Goal: Task Accomplishment & Management: Complete application form

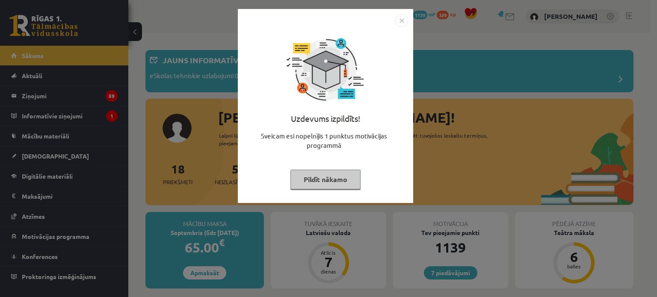
click at [402, 27] on div "Uzdevums izpildīts! Sveicam esi nopelnījis 1 punktus motivācijas programmā Pild…" at bounding box center [325, 112] width 165 height 171
click at [402, 25] on img "Close" at bounding box center [401, 20] width 13 height 13
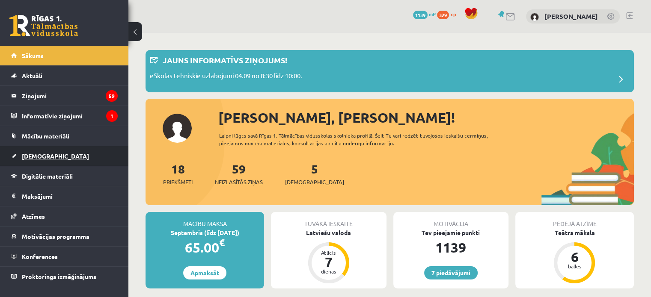
click at [46, 157] on span "[DEMOGRAPHIC_DATA]" at bounding box center [55, 156] width 67 height 8
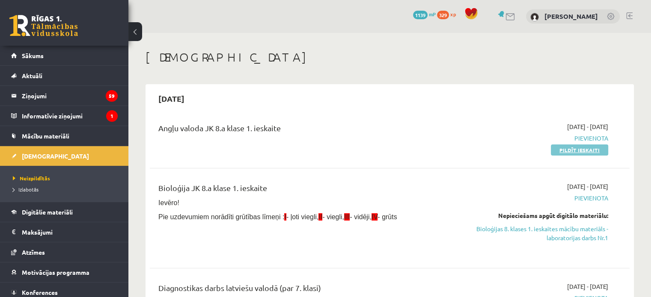
click at [576, 151] on link "Pildīt ieskaiti" at bounding box center [579, 150] width 57 height 11
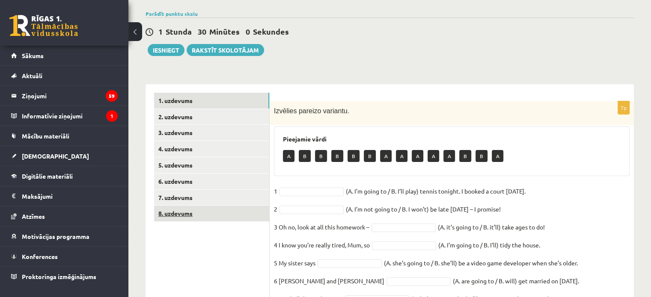
scroll to position [86, 0]
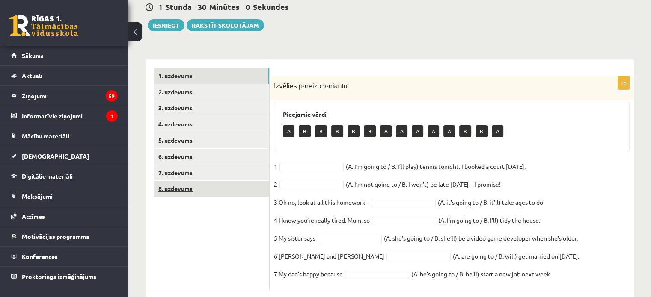
click at [184, 188] on link "8. uzdevums" at bounding box center [211, 189] width 115 height 16
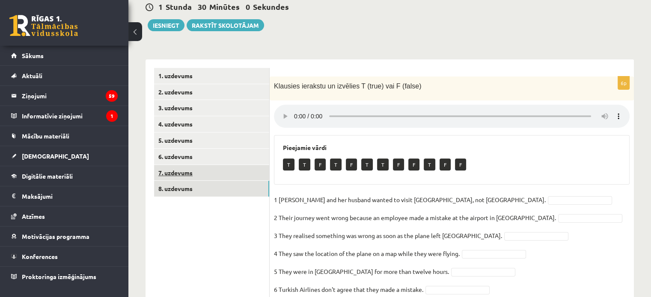
click at [190, 174] on link "7. uzdevums" at bounding box center [211, 173] width 115 height 16
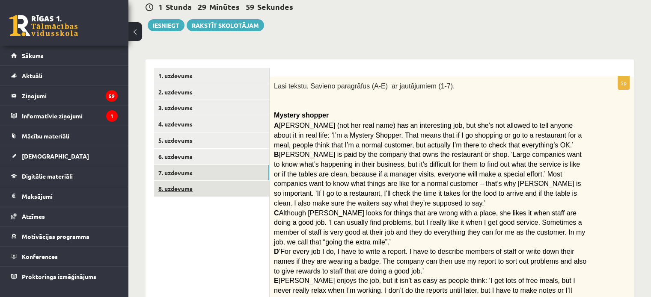
click at [191, 182] on link "8. uzdevums" at bounding box center [211, 189] width 115 height 16
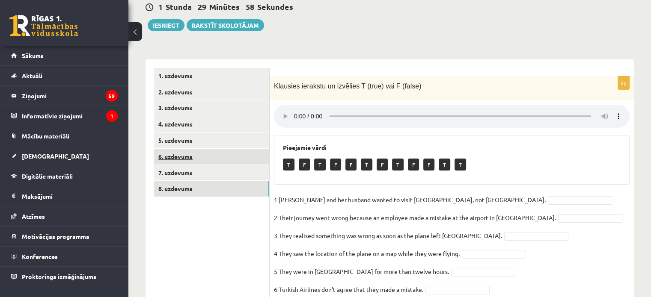
click at [195, 149] on link "6. uzdevums" at bounding box center [211, 157] width 115 height 16
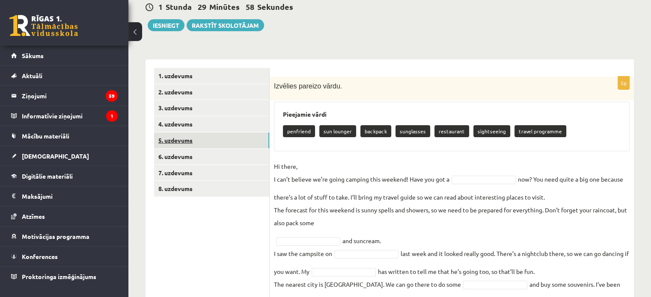
click at [196, 135] on link "5. uzdevums" at bounding box center [211, 141] width 115 height 16
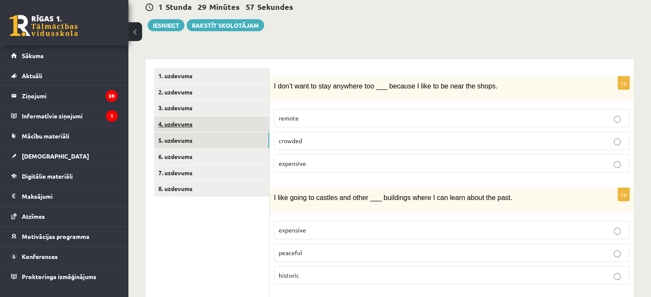
click at [192, 121] on link "4. uzdevums" at bounding box center [211, 124] width 115 height 16
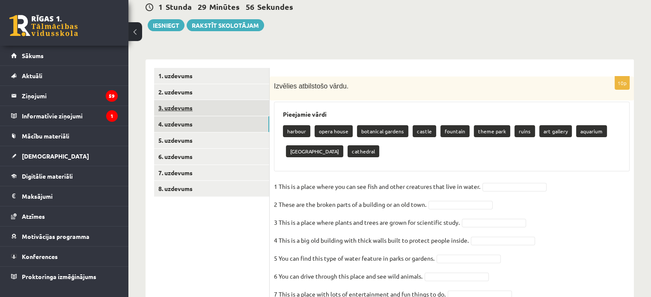
click at [194, 106] on link "3. uzdevums" at bounding box center [211, 108] width 115 height 16
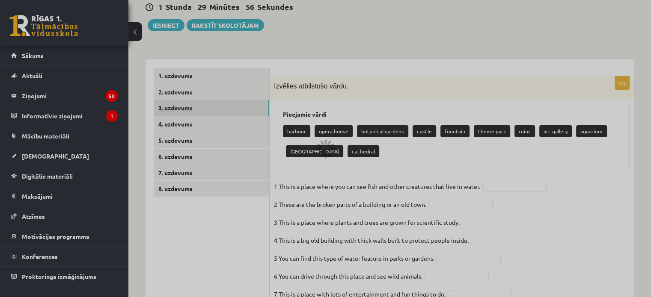
scroll to position [85, 0]
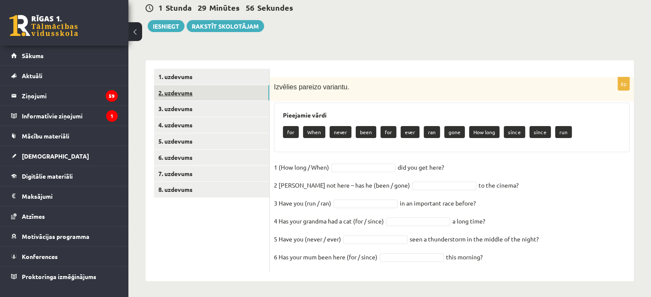
click at [195, 85] on link "2. uzdevums" at bounding box center [211, 93] width 115 height 16
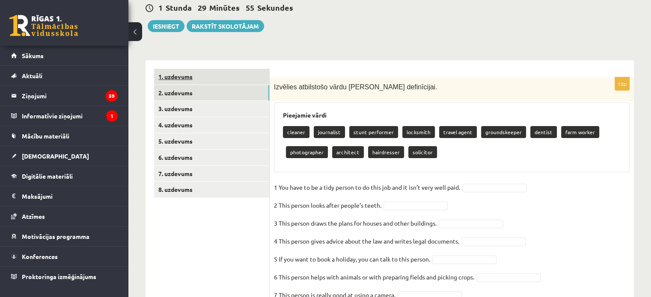
click at [198, 72] on link "1. uzdevums" at bounding box center [211, 77] width 115 height 16
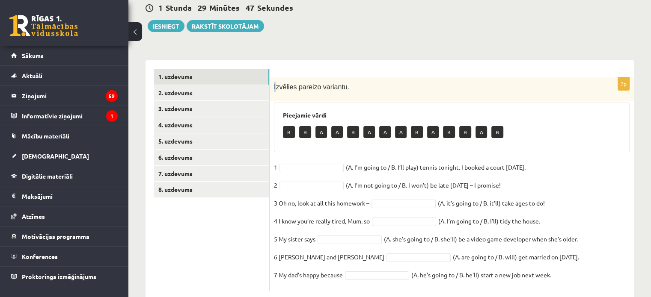
click at [276, 85] on div "Izvēlies pareizo variantu." at bounding box center [452, 89] width 364 height 24
click at [349, 78] on div "Izvēlies pareizo variantu." at bounding box center [452, 89] width 364 height 24
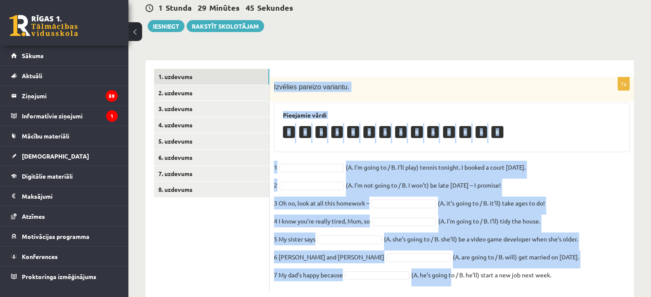
scroll to position [103, 0]
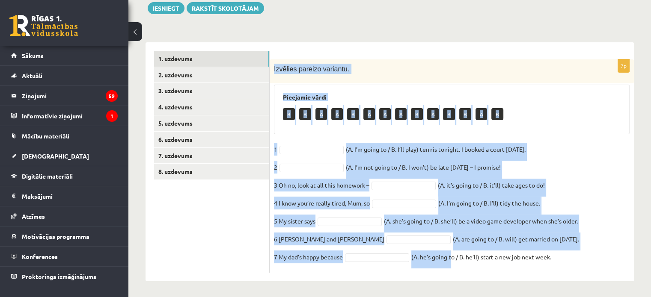
drag, startPoint x: 274, startPoint y: 83, endPoint x: 489, endPoint y: 232, distance: 261.7
click at [602, 279] on div "7p Izvēlies pareizo variantu. Pieejamie vārdi B B A A B A A A B A B B A B 1 (A.…" at bounding box center [452, 161] width 364 height 239
copy div "Izvēlies pareizo variantu. Pieejamie vārdi B B A A B A A A B A B B A B 1 (A. I’…"
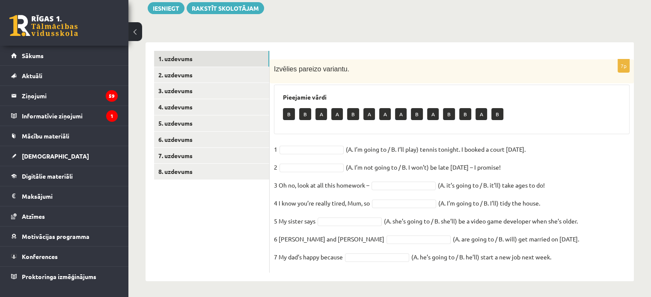
click at [243, 296] on div "Angļu valoda 8. klase 1. ieskaite , Jurijs Zverevs (8.a JK klase) Parādīt punkt…" at bounding box center [389, 114] width 522 height 368
click at [400, 248] on fieldset "1 A * (A. I’m going to / B. I’ll play) tennis tonight. I booked a court yesterd…" at bounding box center [452, 206] width 356 height 126
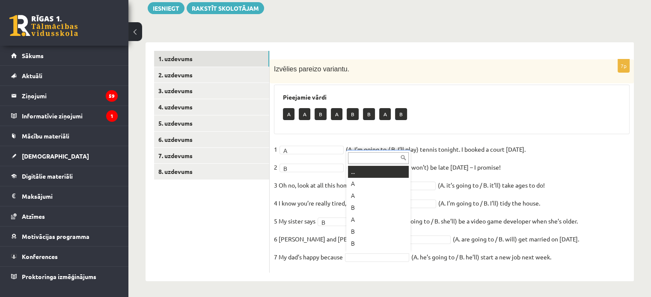
scroll to position [10, 0]
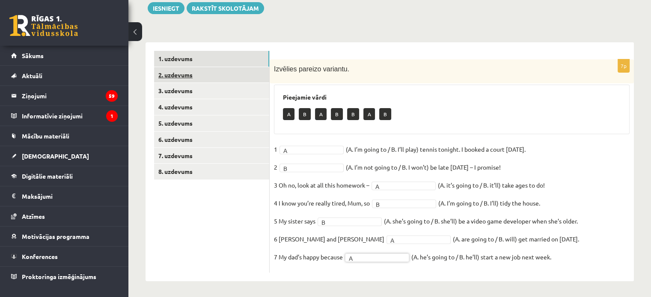
click at [179, 75] on link "2. uzdevums" at bounding box center [211, 75] width 115 height 16
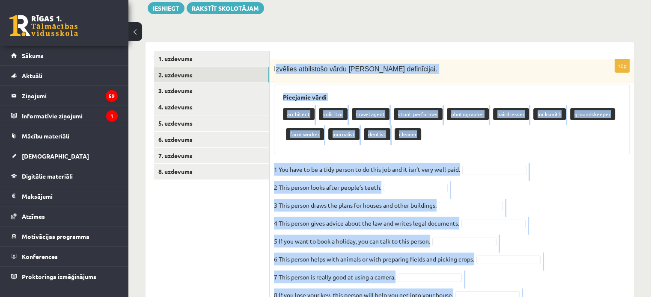
scroll to position [177, 0]
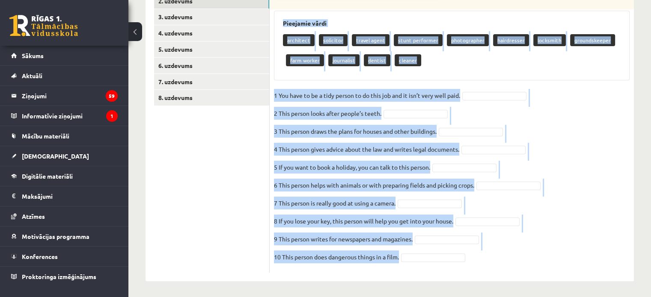
drag, startPoint x: 275, startPoint y: 65, endPoint x: 452, endPoint y: 252, distance: 257.6
copy div "zvēlies atbilstošo vārdu katrai definīcijai. Pieejamie vārdi architect solicito…"
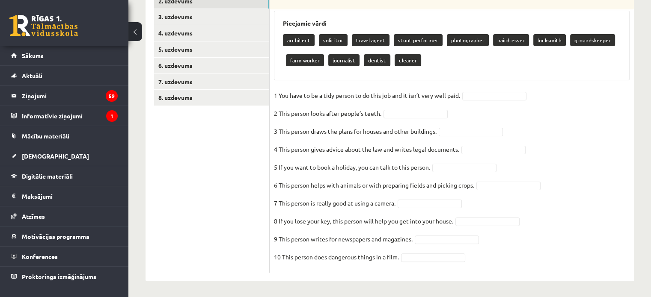
click at [217, 234] on ul "1. uzdevums 2. uzdevums 3. uzdevums 4. uzdevums 5. uzdevums 6. uzdevums 7. uzde…" at bounding box center [212, 125] width 116 height 296
click at [493, 89] on fieldset "1 You have to be a tidy person to do this job and it isn’t very well paid.   2 …" at bounding box center [452, 179] width 356 height 180
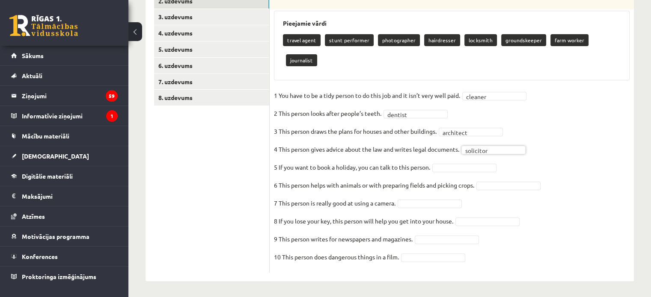
scroll to position [157, 0]
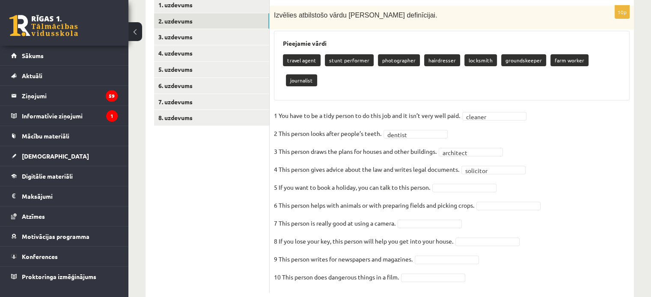
click at [463, 162] on fieldset "1 You have to be a tidy person to do this job and it isn’t very well paid.   cl…" at bounding box center [452, 199] width 356 height 180
click at [463, 184] on div at bounding box center [464, 188] width 64 height 9
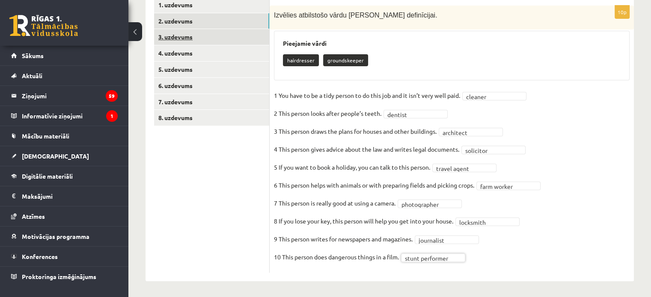
click at [178, 39] on link "3. uzdevums" at bounding box center [211, 37] width 115 height 16
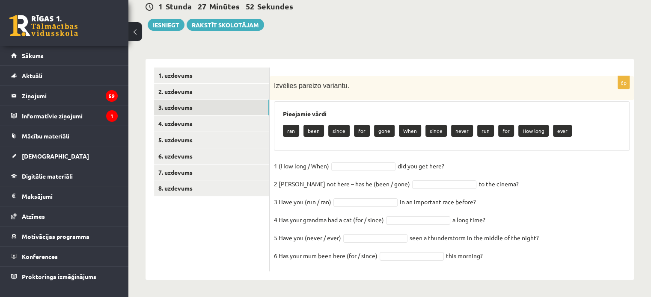
scroll to position [85, 0]
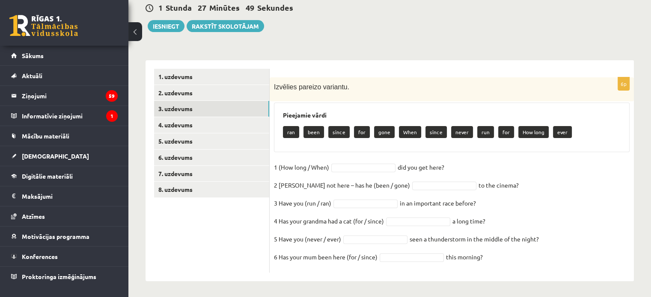
click at [273, 82] on div "Izvēlies pareizo variantu." at bounding box center [452, 89] width 364 height 24
drag, startPoint x: 274, startPoint y: 84, endPoint x: 533, endPoint y: 300, distance: 336.9
click at [533, 213] on html "0 Dāvanas 1139 mP 329 xp Jurijs Zverevs Sākums Aktuāli Kā mācīties eSKOLĀ Konta…" at bounding box center [325, 63] width 651 height 297
copy div "Izvēlies pareizo variantu. Pieejamie vārdi ran been since for gone When since n…"
drag, startPoint x: 227, startPoint y: 235, endPoint x: 263, endPoint y: 230, distance: 36.7
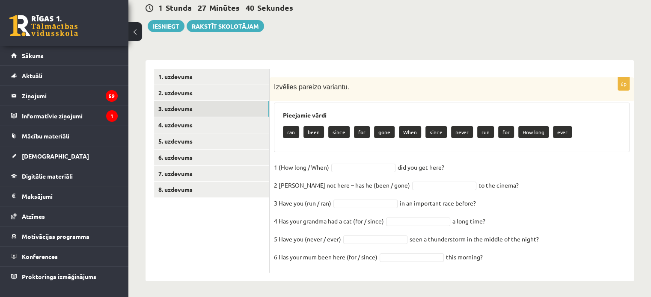
click at [227, 235] on ul "1. uzdevums 2. uzdevums 3. uzdevums 4. uzdevums 5. uzdevums 6. uzdevums 7. uzde…" at bounding box center [212, 171] width 116 height 204
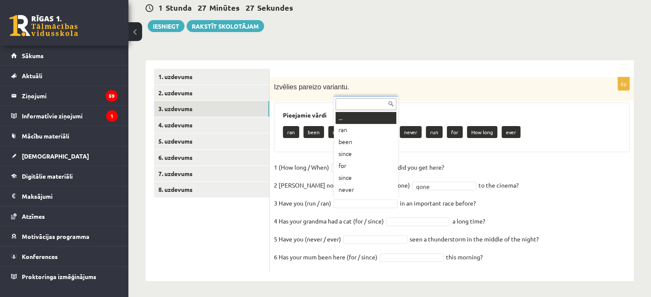
scroll to position [10, 0]
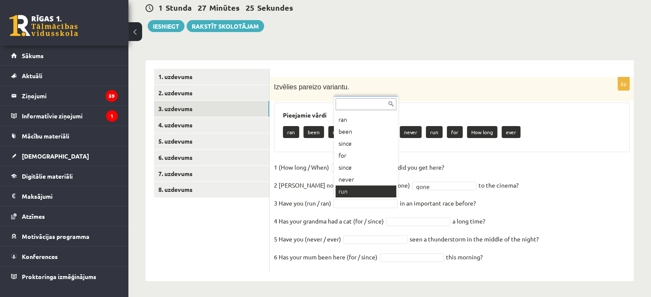
drag, startPoint x: 351, startPoint y: 121, endPoint x: 354, endPoint y: 190, distance: 68.5
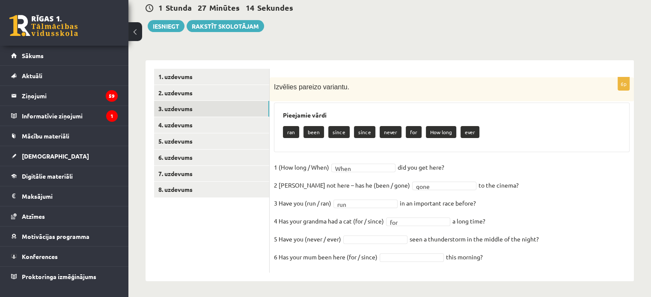
click at [371, 243] on fieldset "1 (How long / When) When **** did you get here?   2 Sam’s not here – has he (be…" at bounding box center [452, 215] width 356 height 108
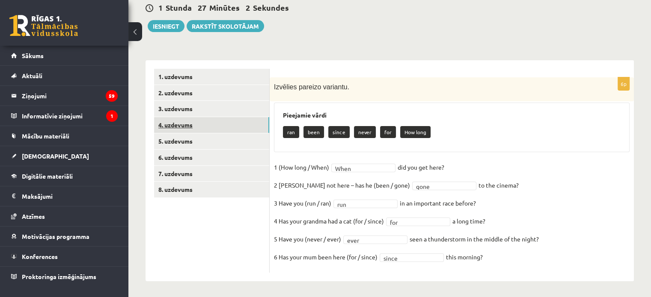
click at [184, 123] on link "4. uzdevums" at bounding box center [211, 125] width 115 height 16
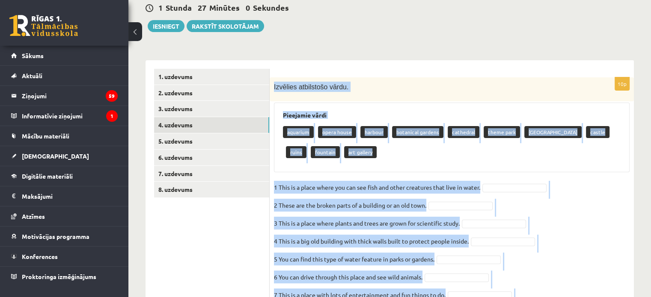
scroll to position [177, 0]
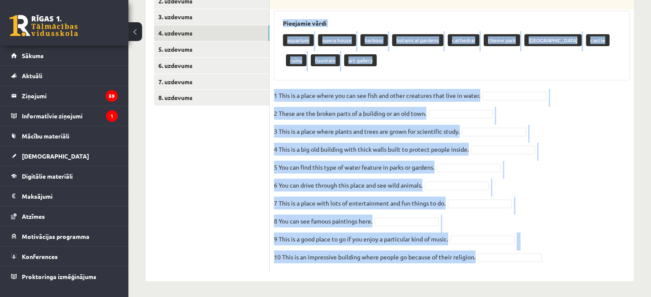
drag, startPoint x: 274, startPoint y: 86, endPoint x: 483, endPoint y: 315, distance: 309.9
copy div "Izvēlies atbilstošo vārdu. Pieejamie vārdi aquarium opera house harbour botanic…"
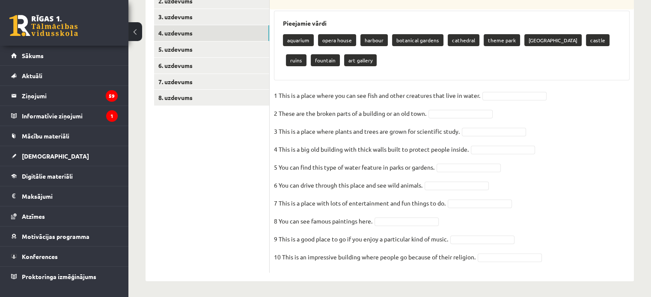
click at [195, 172] on ul "1. uzdevums 2. uzdevums 3. uzdevums 4. uzdevums 5. uzdevums 6. uzdevums 7. uzde…" at bounding box center [212, 125] width 116 height 296
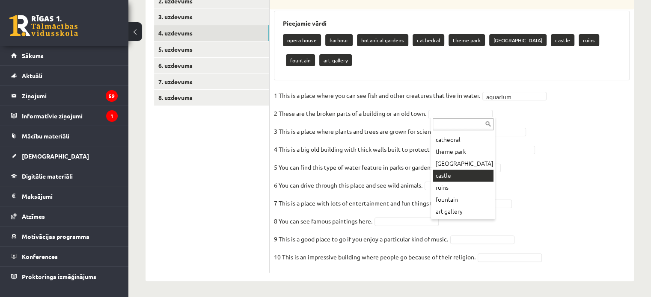
scroll to position [157, 0]
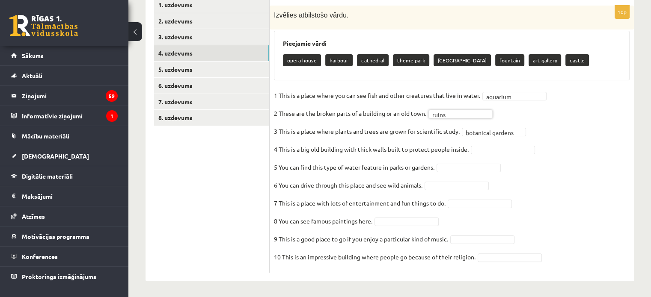
click at [457, 117] on fieldset "**********" at bounding box center [452, 179] width 356 height 180
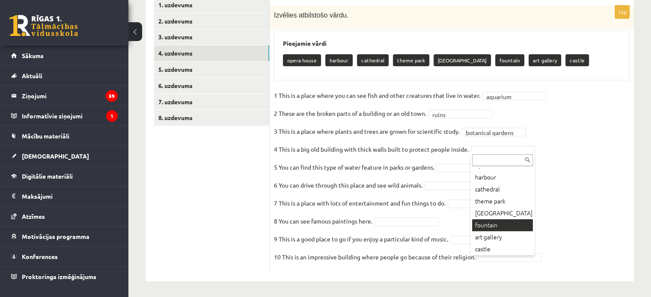
scroll to position [22, 0]
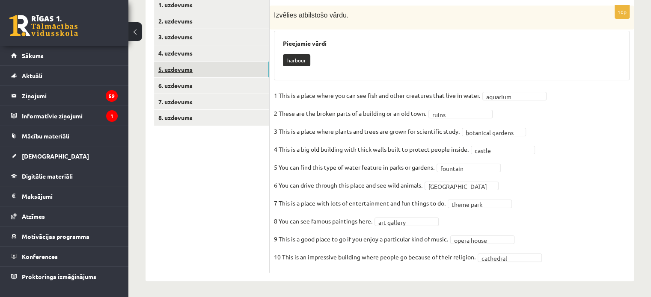
click at [174, 66] on link "5. uzdevums" at bounding box center [211, 70] width 115 height 16
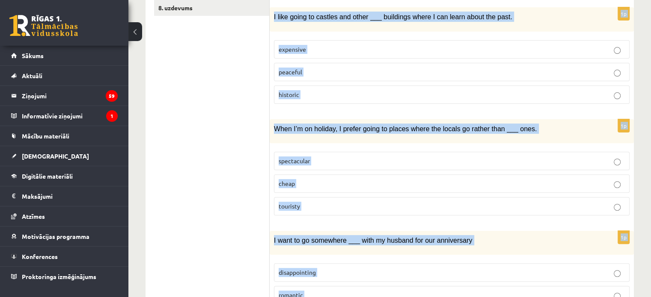
scroll to position [434, 0]
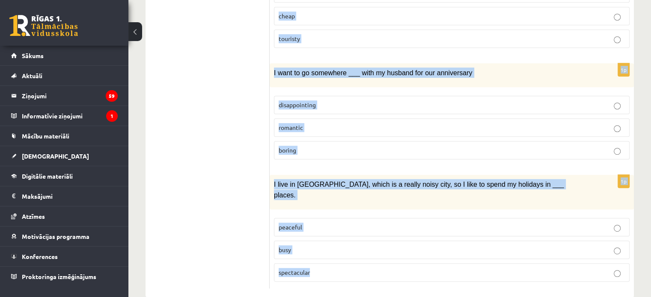
drag, startPoint x: 274, startPoint y: 97, endPoint x: 510, endPoint y: 316, distance: 321.9
copy form "I don’t want to stay anywhere too ___ because I like to be near the shops. remo…"
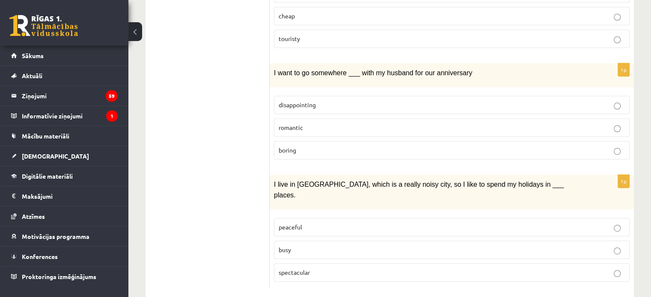
click at [233, 147] on ul "1. uzdevums 2. uzdevums 3. uzdevums 4. uzdevums 5. uzdevums 6. uzdevums 7. uzde…" at bounding box center [212, 4] width 116 height 570
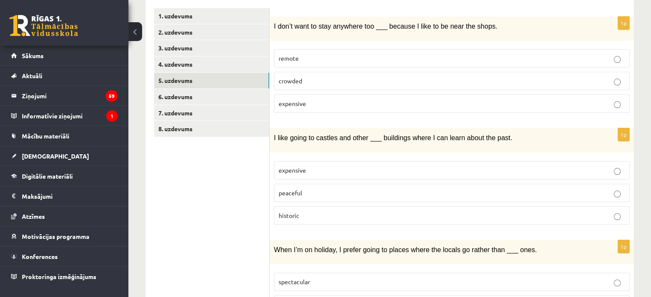
scroll to position [92, 0]
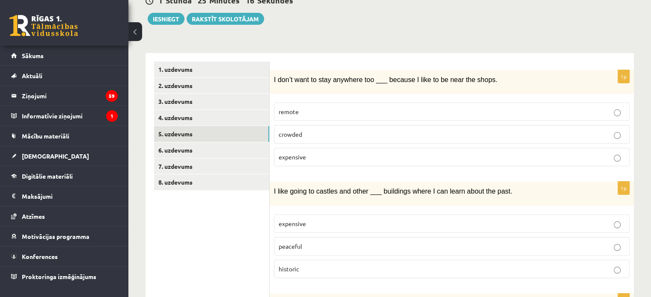
click at [320, 113] on p "remote" at bounding box center [452, 111] width 346 height 9
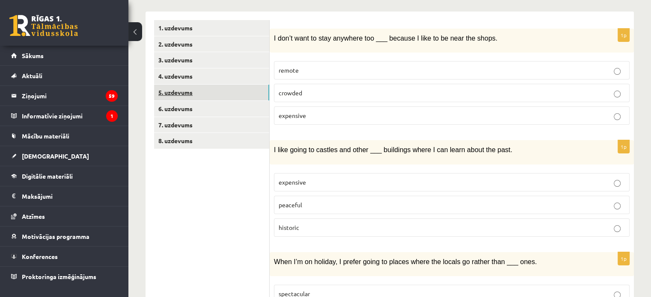
scroll to position [135, 0]
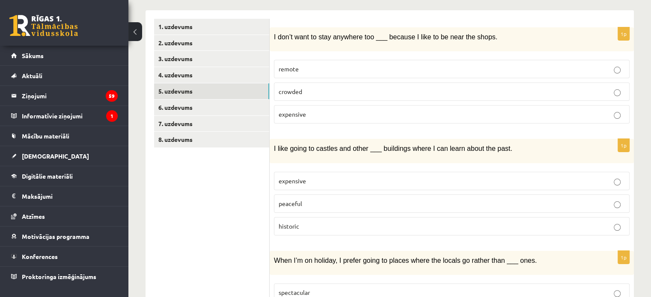
click at [312, 222] on p "historic" at bounding box center [452, 226] width 346 height 9
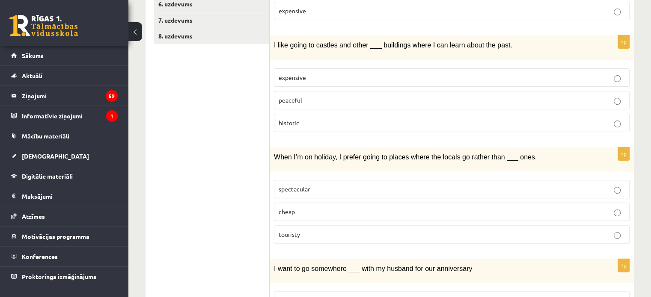
scroll to position [263, 0]
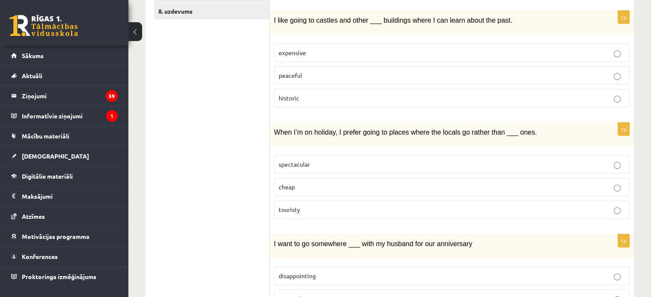
click at [310, 205] on p "touristy" at bounding box center [452, 209] width 346 height 9
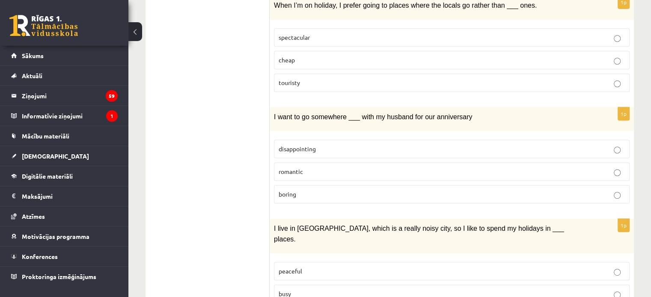
scroll to position [392, 0]
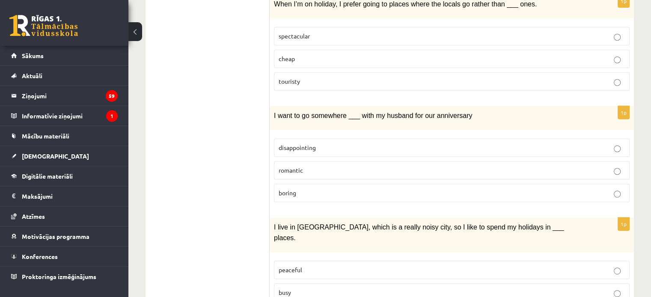
click at [317, 172] on label "romantic" at bounding box center [452, 170] width 356 height 18
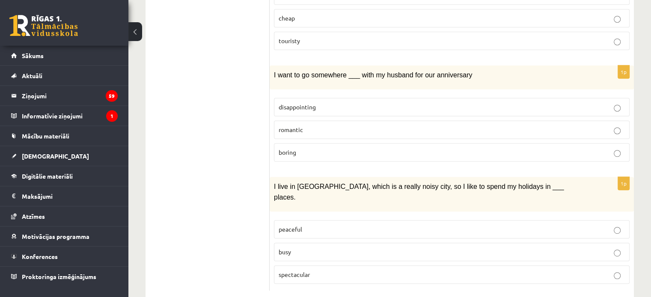
scroll to position [434, 0]
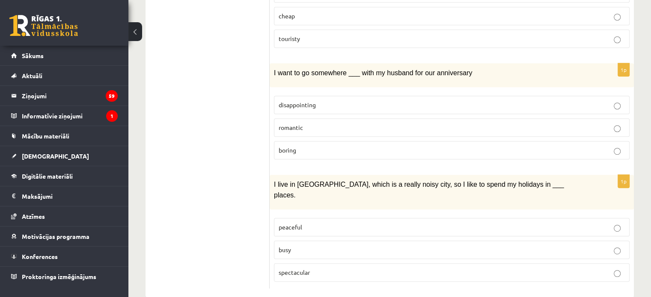
click at [320, 223] on p "peaceful" at bounding box center [452, 227] width 346 height 9
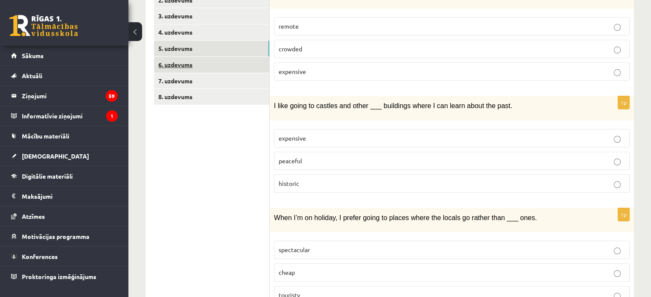
click at [181, 68] on link "6. uzdevums" at bounding box center [211, 65] width 115 height 16
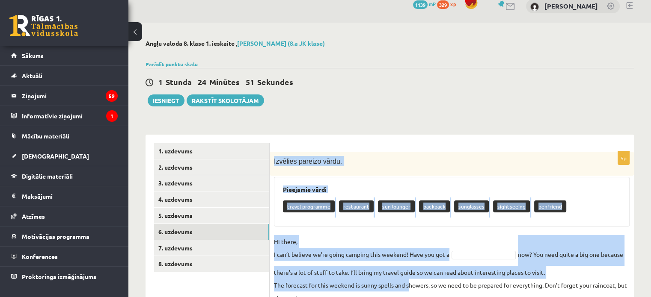
scroll to position [139, 0]
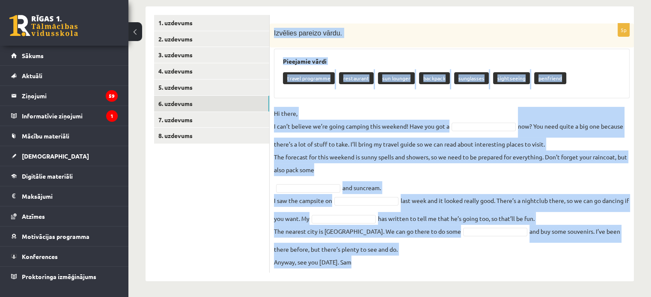
drag, startPoint x: 274, startPoint y: 157, endPoint x: 513, endPoint y: 316, distance: 287.4
click at [513, 159] on html "0 Dāvanas 1139 mP 329 xp Jurijs Zverevs Sākums Aktuāli Kā mācīties eSKOLĀ Konta…" at bounding box center [325, 9] width 651 height 297
copy div "Izvēlies pareizo vārdu. Pieejamie vārdi travel programme restaurant sun lounger…"
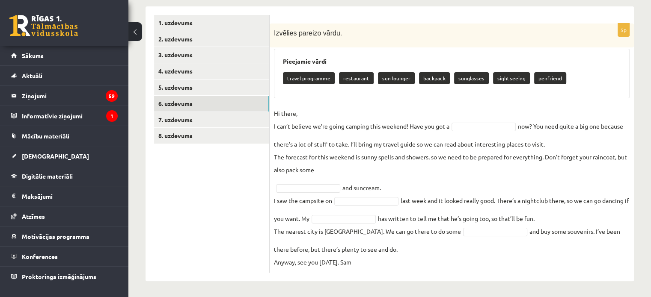
click at [203, 240] on ul "1. uzdevums 2. uzdevums 3. uzdevums 4. uzdevums 5. uzdevums 6. uzdevums 7. uzde…" at bounding box center [212, 144] width 116 height 258
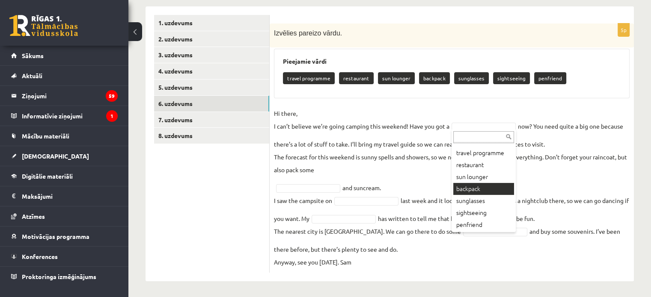
scroll to position [10, 0]
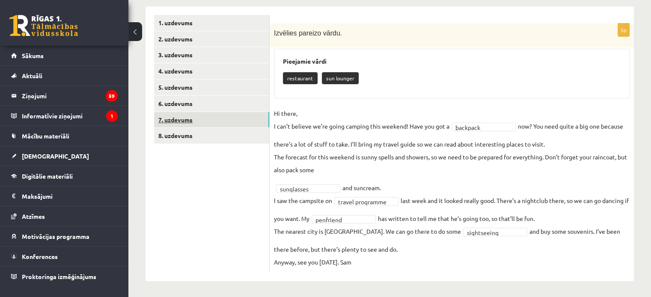
click at [181, 121] on link "7. uzdevums" at bounding box center [211, 120] width 115 height 16
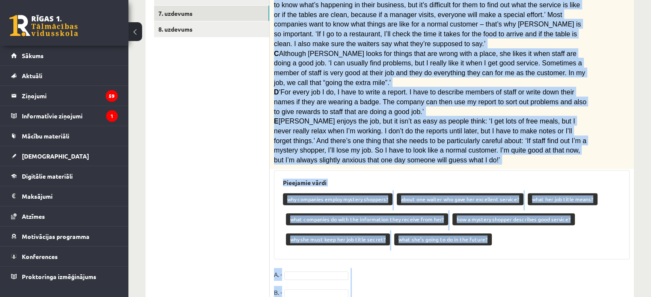
scroll to position [322, 0]
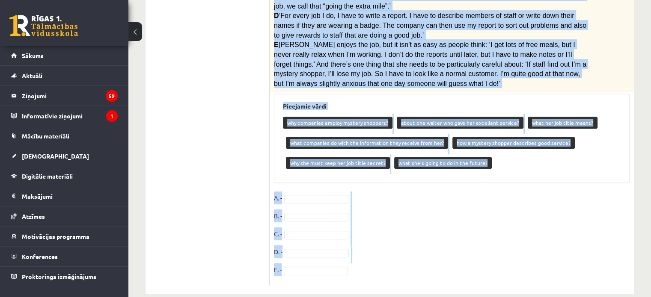
drag, startPoint x: 275, startPoint y: 169, endPoint x: 448, endPoint y: 250, distance: 191.6
copy div "Lasi tekstu. Savieno paragrāfus (A-E) ar jautājumiem (1-7). Mystery shopper A R…"
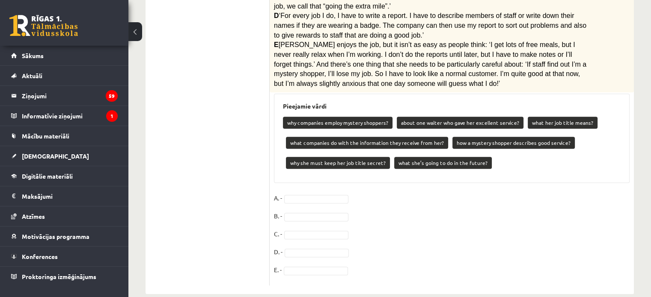
click at [200, 269] on ul "1. uzdevums 2. uzdevums 3. uzdevums 4. uzdevums 5. uzdevums 6. uzdevums 7. uzde…" at bounding box center [212, 59] width 116 height 454
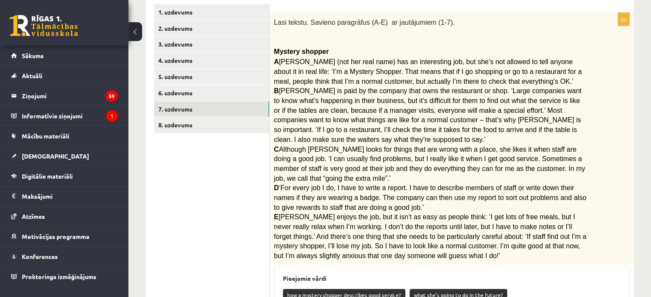
scroll to position [111, 0]
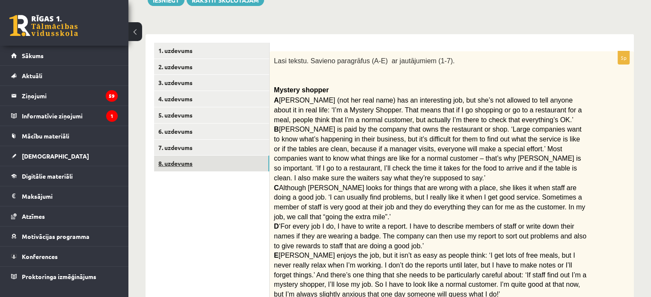
click at [183, 170] on link "8. uzdevums" at bounding box center [211, 164] width 115 height 16
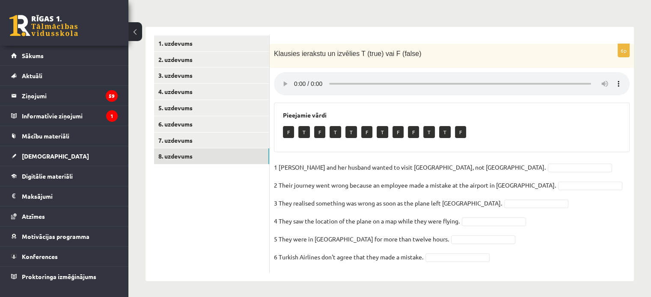
scroll to position [119, 0]
click at [477, 173] on fieldset "1 Sandy Valdivieso and her husband wanted to visit Africa, not Asia. 2 Their jo…" at bounding box center [452, 214] width 356 height 108
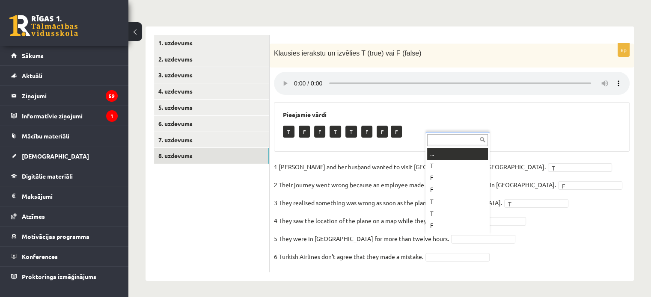
scroll to position [10, 0]
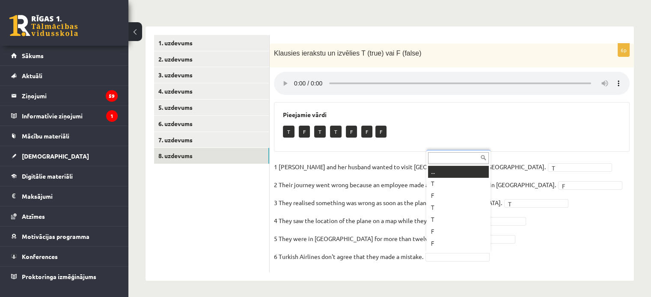
drag, startPoint x: 461, startPoint y: 255, endPoint x: 463, endPoint y: 241, distance: 14.2
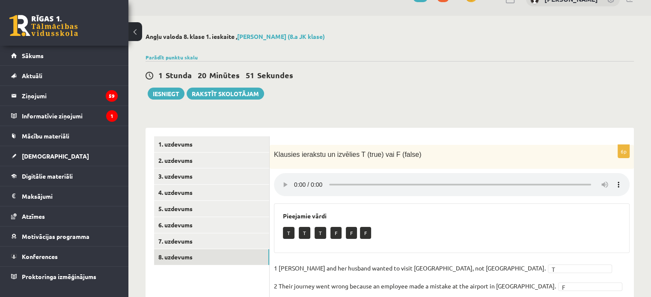
scroll to position [0, 0]
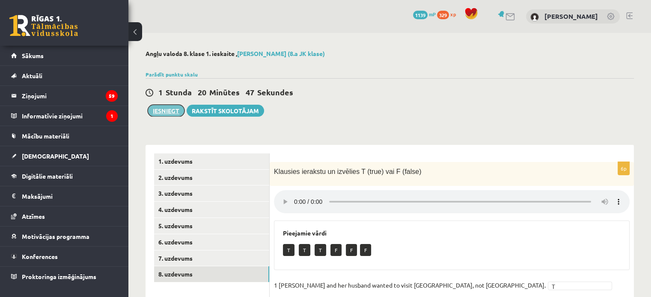
click at [170, 111] on button "Iesniegt" at bounding box center [166, 111] width 37 height 12
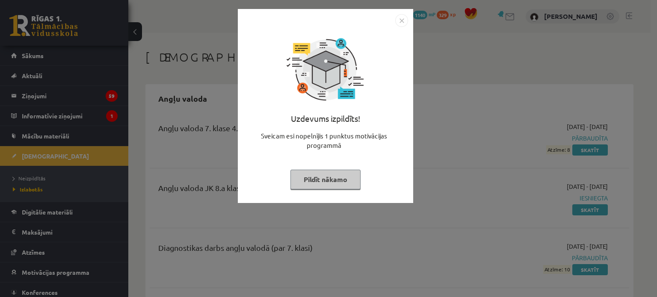
click at [402, 17] on img "Close" at bounding box center [401, 20] width 13 height 13
